Goal: Information Seeking & Learning: Learn about a topic

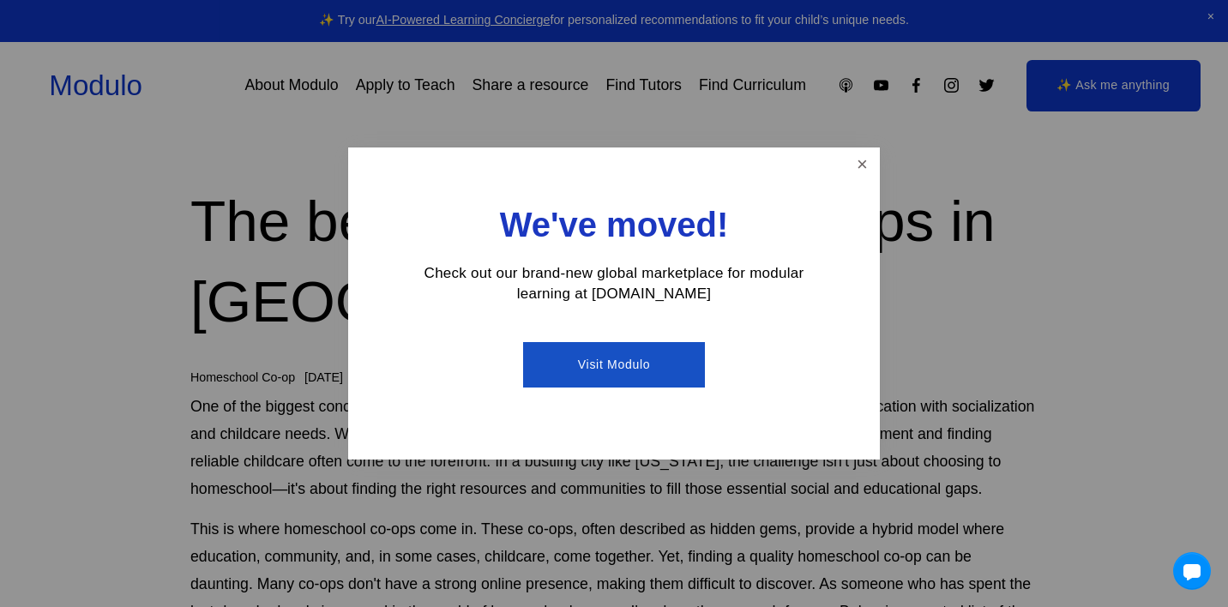
click at [633, 361] on link "Visit Modulo" at bounding box center [613, 364] width 181 height 45
click at [861, 160] on link "Close" at bounding box center [862, 165] width 30 height 30
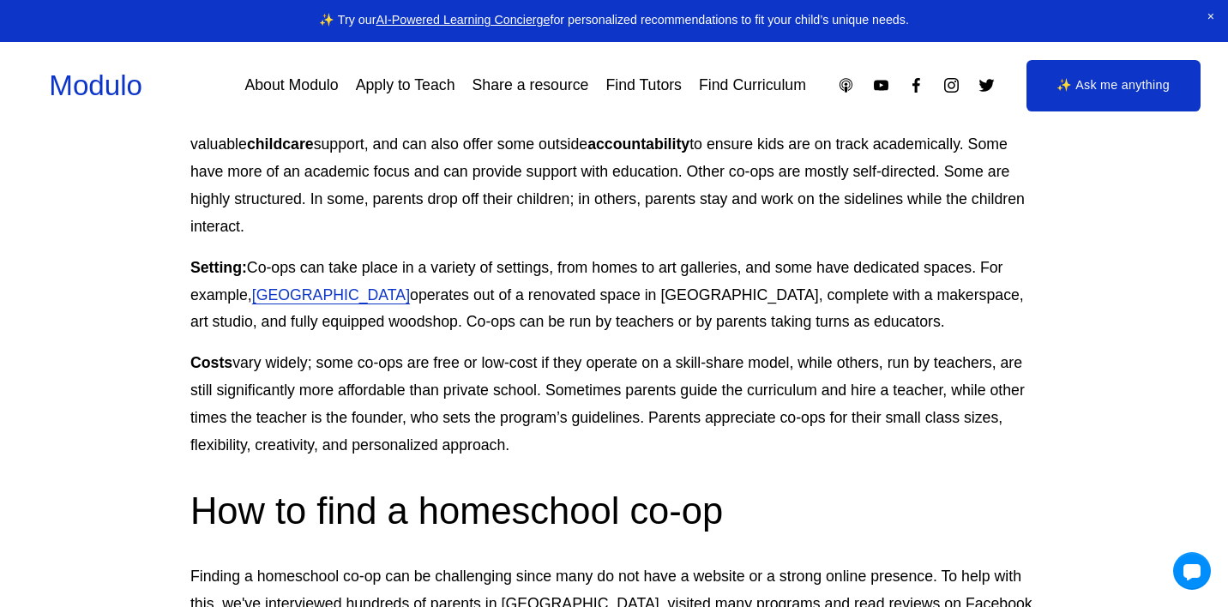
scroll to position [1222, 0]
click at [399, 285] on link "[GEOGRAPHIC_DATA]" at bounding box center [331, 293] width 158 height 17
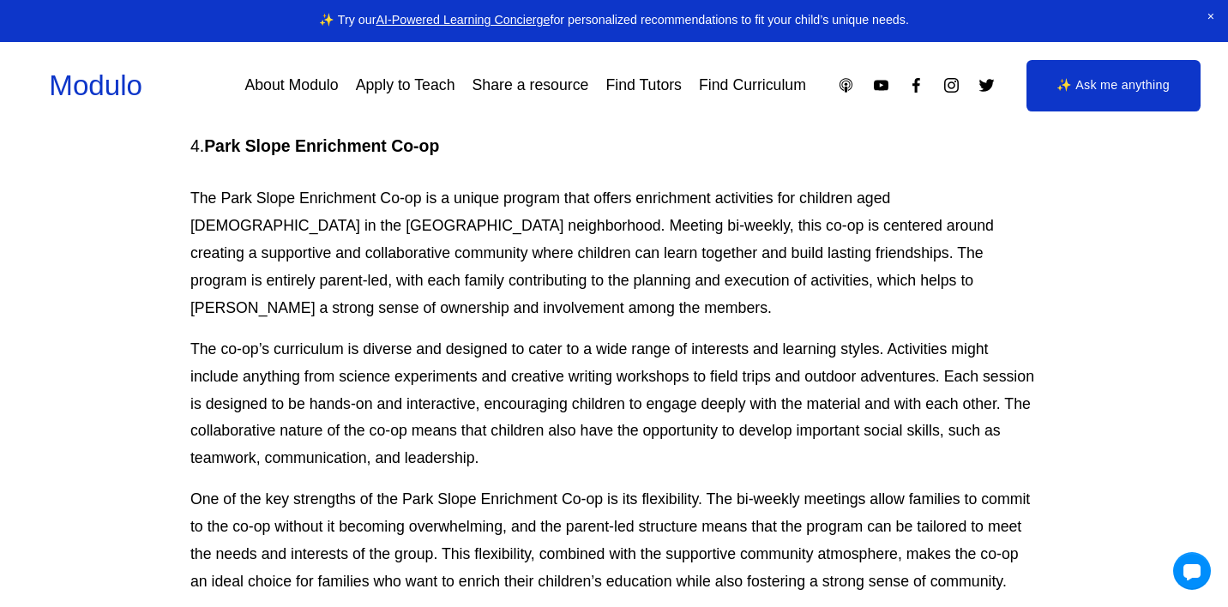
scroll to position [3629, 0]
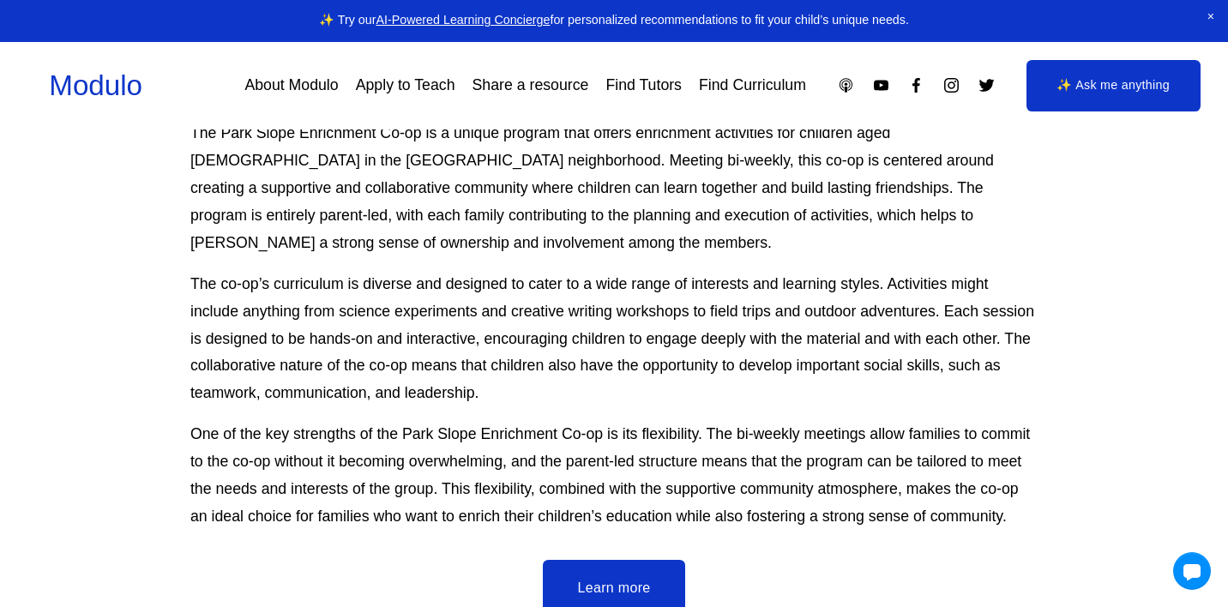
click at [615, 560] on link "Learn more" at bounding box center [613, 588] width 141 height 57
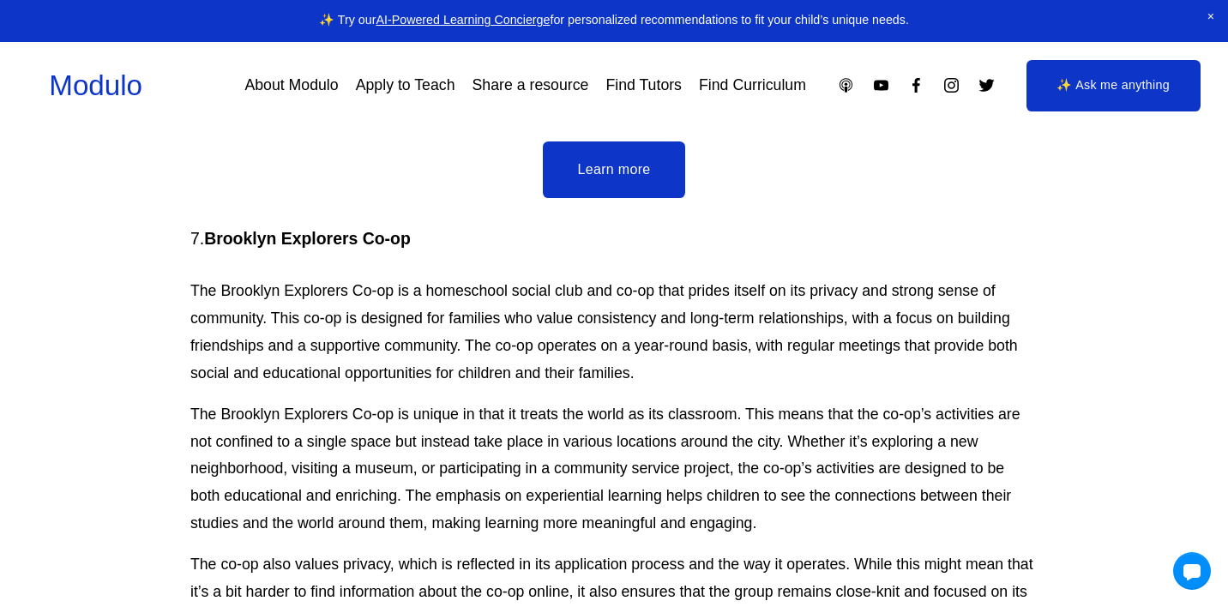
scroll to position [5055, 0]
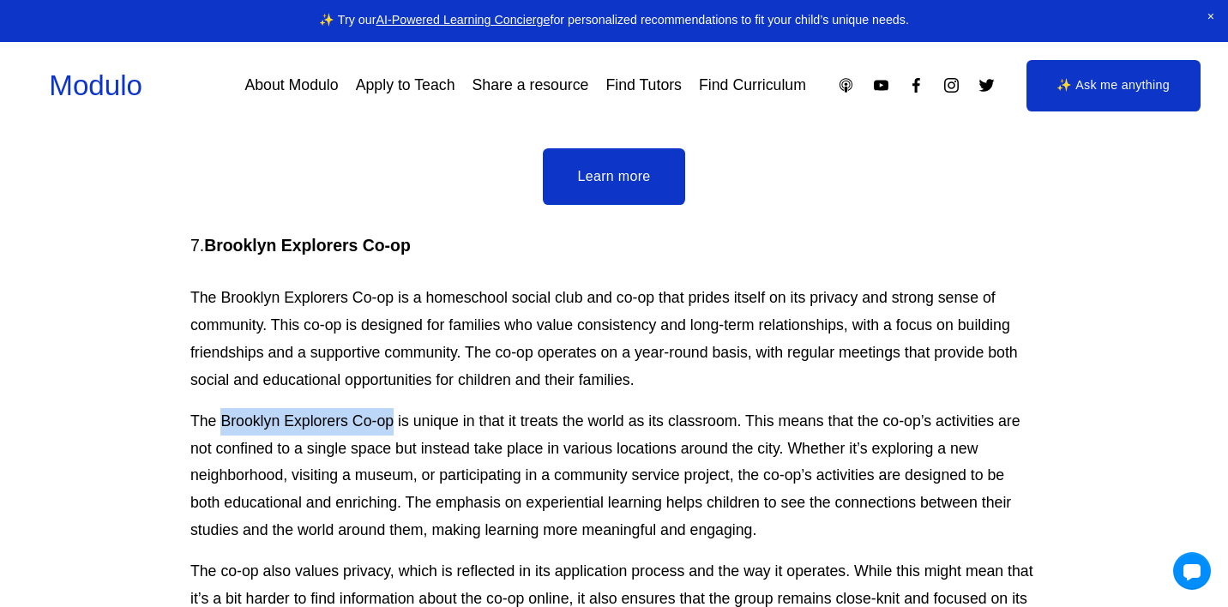
drag, startPoint x: 222, startPoint y: 266, endPoint x: 393, endPoint y: 274, distance: 171.7
click at [393, 408] on p "The Brooklyn Explorers Co-op is unique in that it treats the world as its class…" at bounding box center [613, 476] width 847 height 136
copy p "Brooklyn Explorers Co-op"
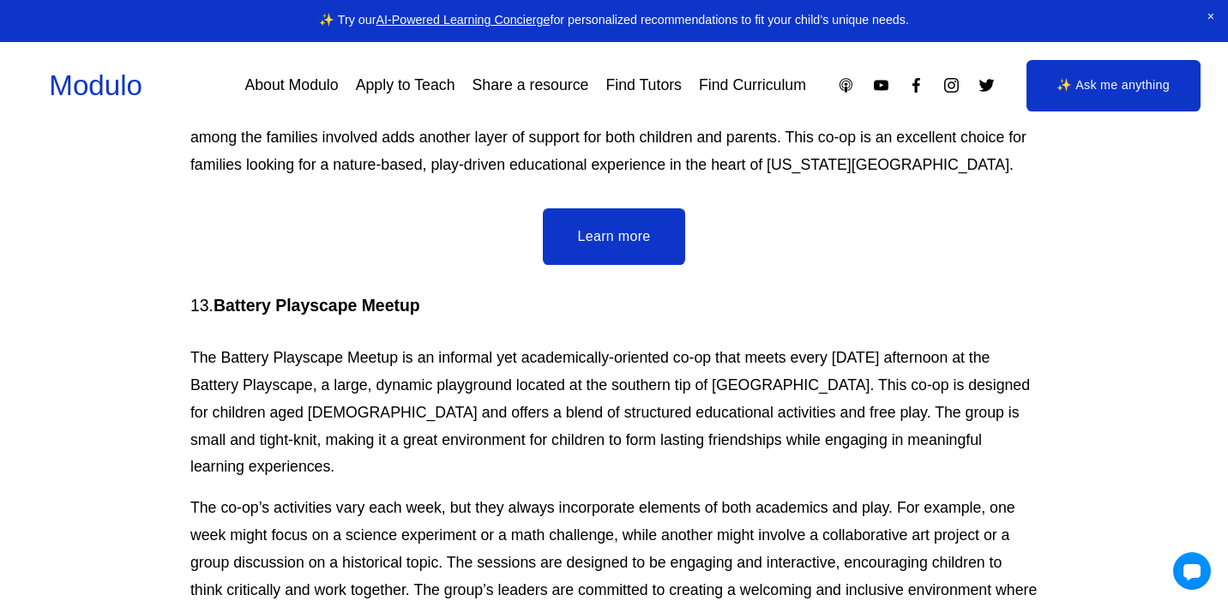
scroll to position [8512, 0]
drag, startPoint x: 217, startPoint y: 161, endPoint x: 422, endPoint y: 171, distance: 205.1
click at [422, 293] on h4 "13. Battery Playscape Meetup" at bounding box center [613, 304] width 847 height 23
copy strong "Battery Playscape Meetup"
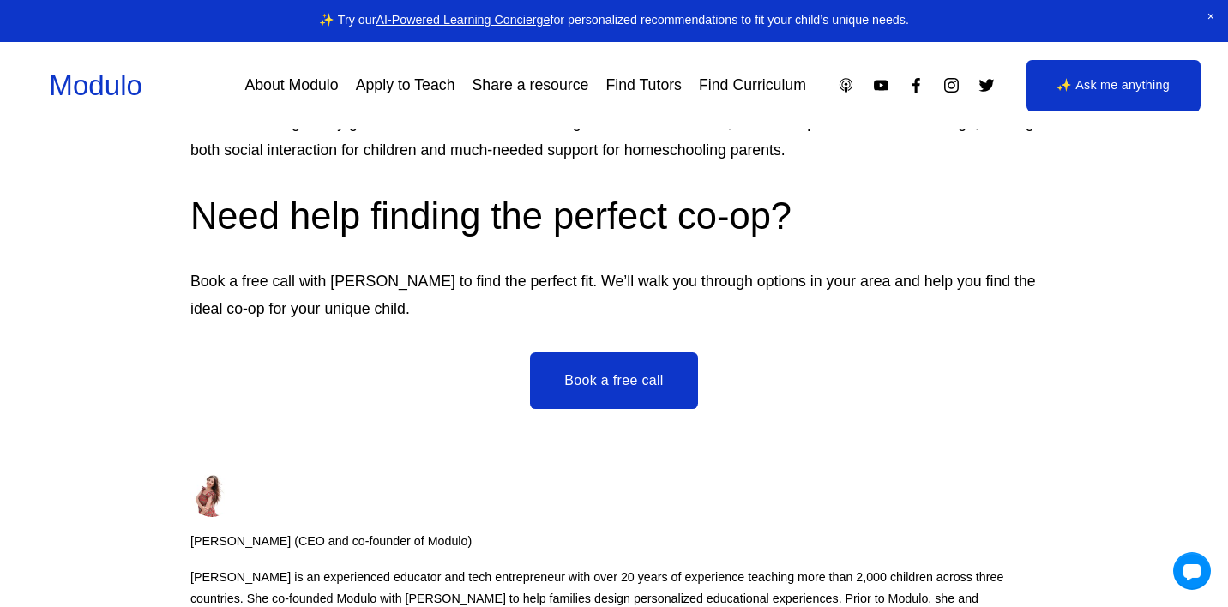
scroll to position [11992, 0]
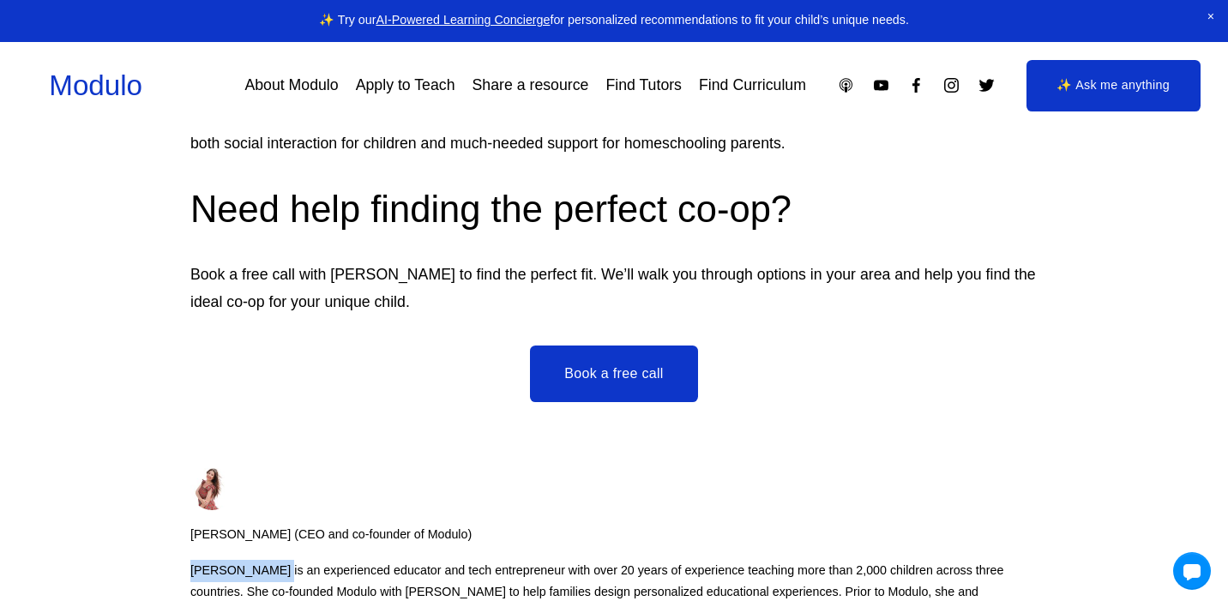
drag, startPoint x: 279, startPoint y: 352, endPoint x: 191, endPoint y: 351, distance: 87.4
copy p "[PERSON_NAME]"
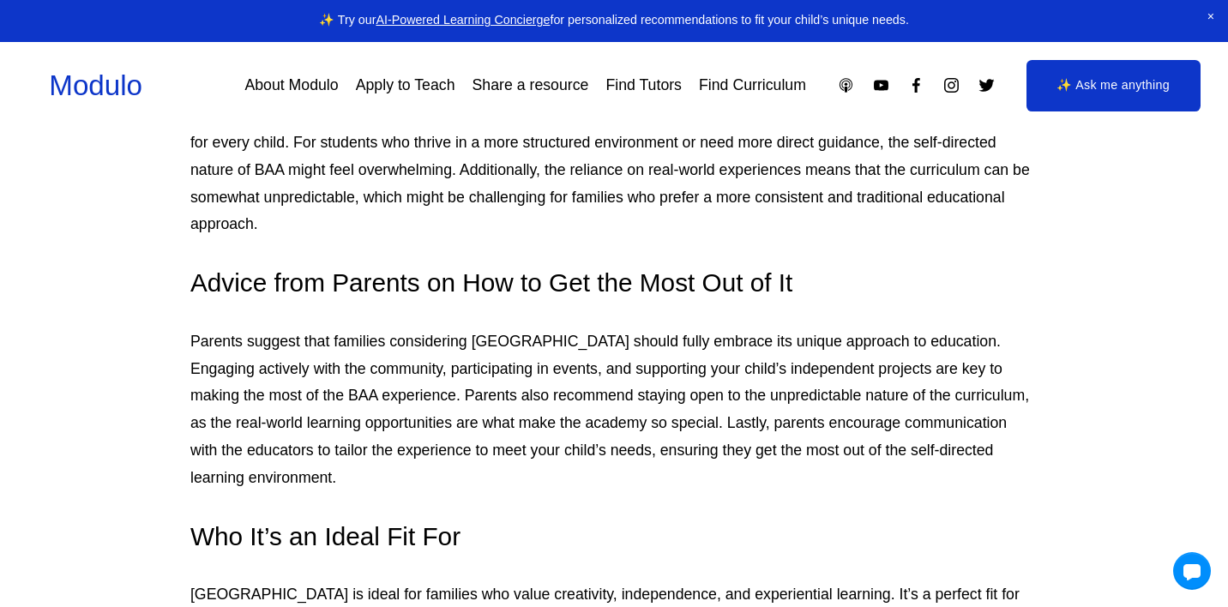
scroll to position [4431, 0]
